Goal: Answer question/provide support

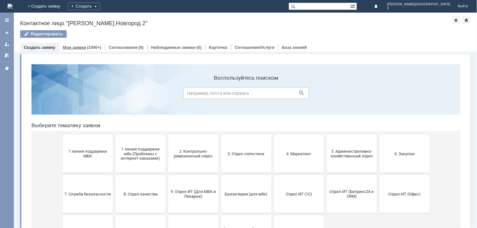
click at [84, 50] on div "Мои заявки (1000+)" at bounding box center [82, 47] width 46 height 9
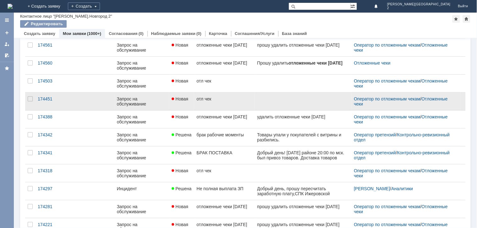
scroll to position [105, 0]
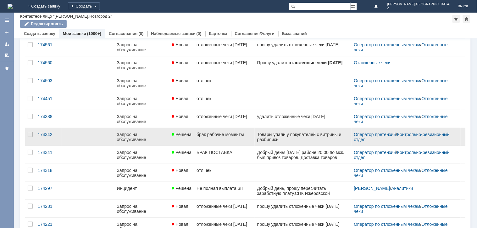
click at [274, 133] on div "Товары упали у покупателей с витрины и разбились." at bounding box center [303, 137] width 92 height 10
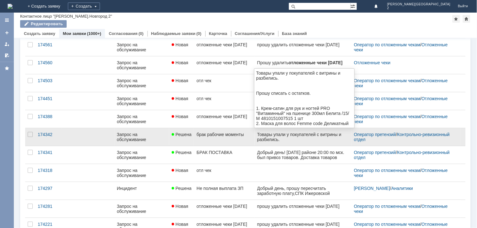
click at [274, 133] on div "Товары упали у покупателей с витрины и разбились." at bounding box center [303, 137] width 92 height 10
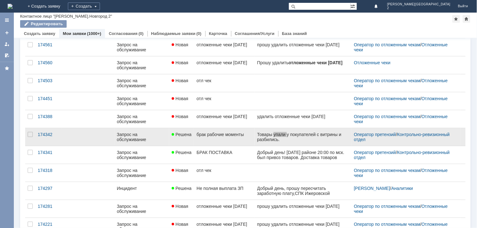
click at [209, 137] on div "брак рабочие моменты" at bounding box center [224, 134] width 55 height 5
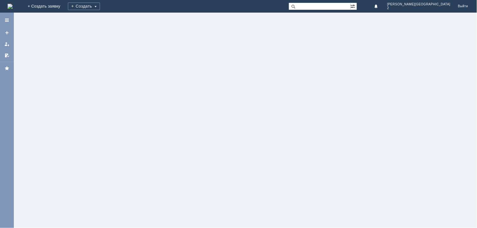
click at [209, 137] on div at bounding box center [246, 120] width 464 height 215
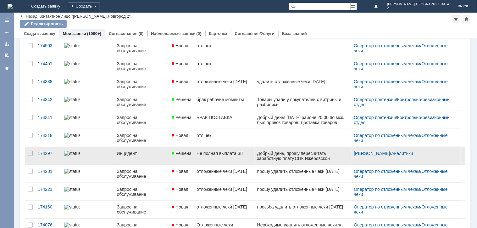
click at [240, 156] on div "Не полная выплата ЗП" at bounding box center [224, 153] width 55 height 5
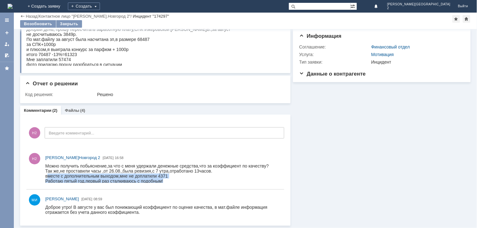
drag, startPoint x: 48, startPoint y: 175, endPoint x: 217, endPoint y: 347, distance: 241.2
click at [126, 183] on html "Можно получить побьяснение,за что с меня удержали денежные средства,что за коэф…" at bounding box center [161, 173] width 233 height 20
click at [314, 167] on div "Информация Статус Статус: Решена Решить до: [DATE] 09:30 Информация Соглашение:…" at bounding box center [381, 110] width 180 height 230
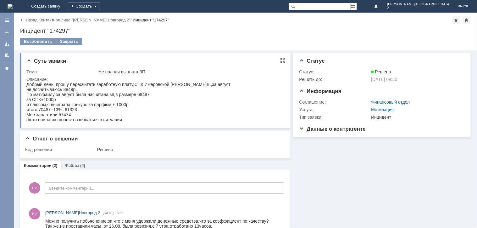
click at [200, 117] on html "Добрый день, прошу пересчитать заработную плату,СПК Ижеровской [PERSON_NAME][PE…" at bounding box center [151, 102] width 251 height 40
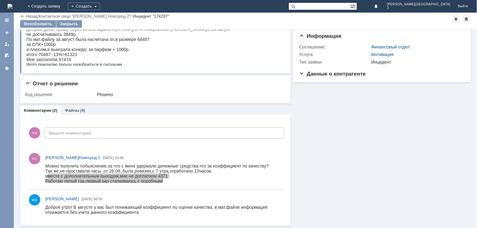
click at [353, 184] on div "Информация Статус Статус: Решена Решить до: [DATE] 09:30 Информация Соглашение:…" at bounding box center [381, 110] width 180 height 230
click at [205, 165] on div "Можно получить побьяснение,за что с меня удержали денежные средства,что за коэф…" at bounding box center [157, 165] width 224 height 5
